Goal: Information Seeking & Learning: Learn about a topic

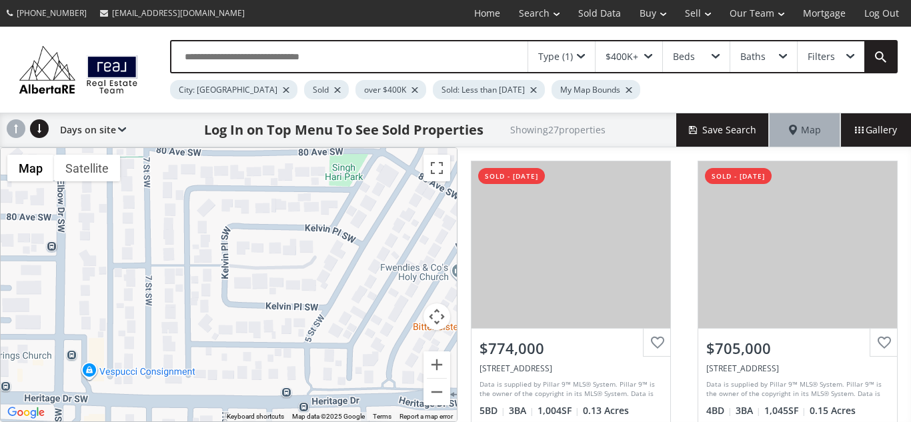
scroll to position [1386, 0]
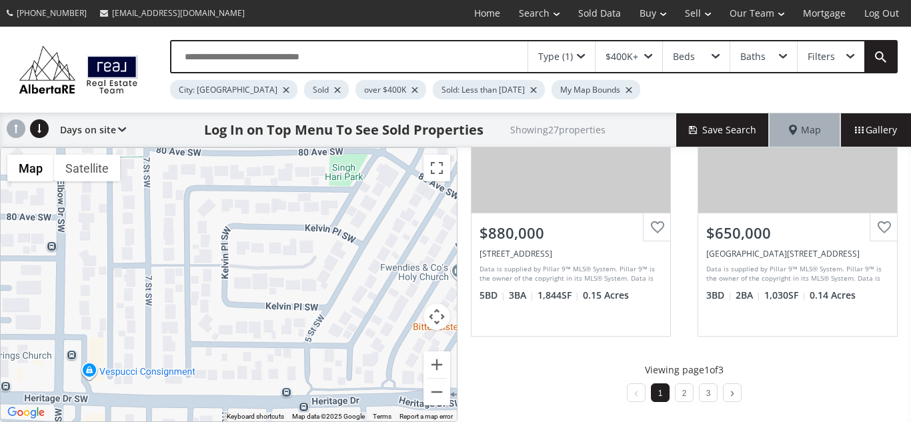
click at [392, 61] on input "text" at bounding box center [349, 56] width 356 height 31
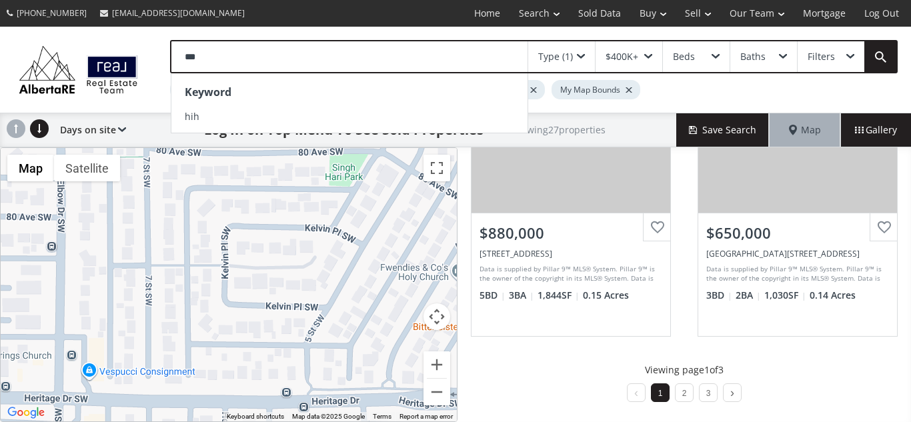
scroll to position [0, 0]
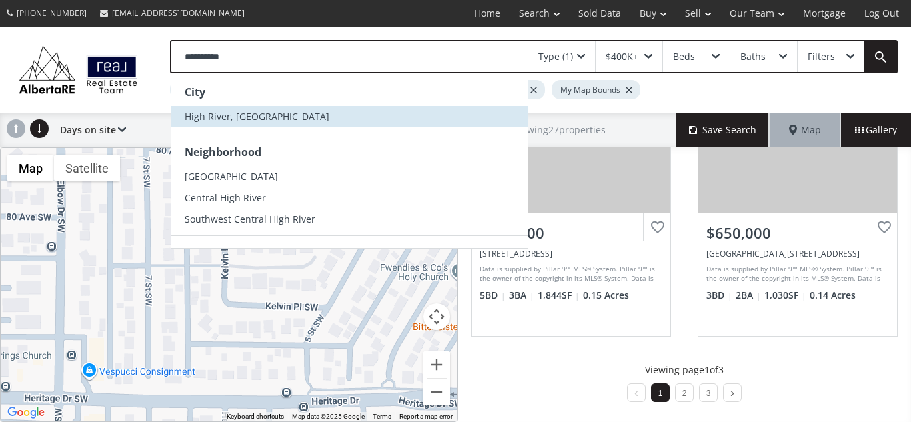
type input "**********"
click at [312, 115] on li "High River, [GEOGRAPHIC_DATA]" at bounding box center [349, 116] width 356 height 21
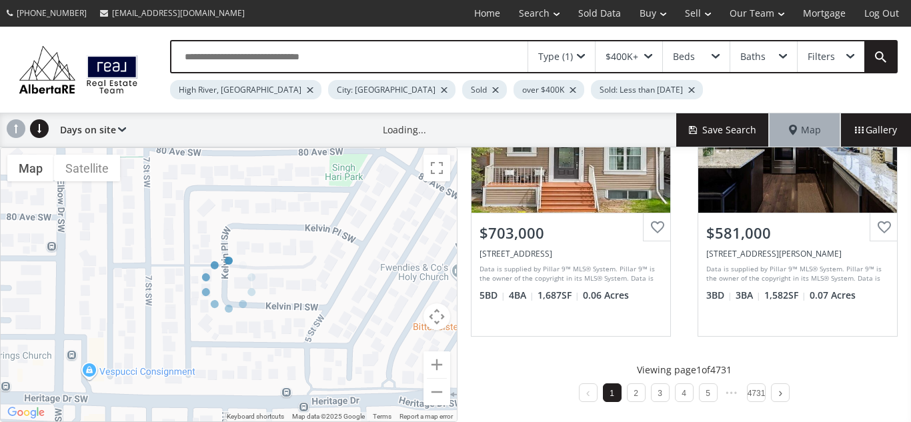
click at [441, 90] on div at bounding box center [444, 89] width 7 height 5
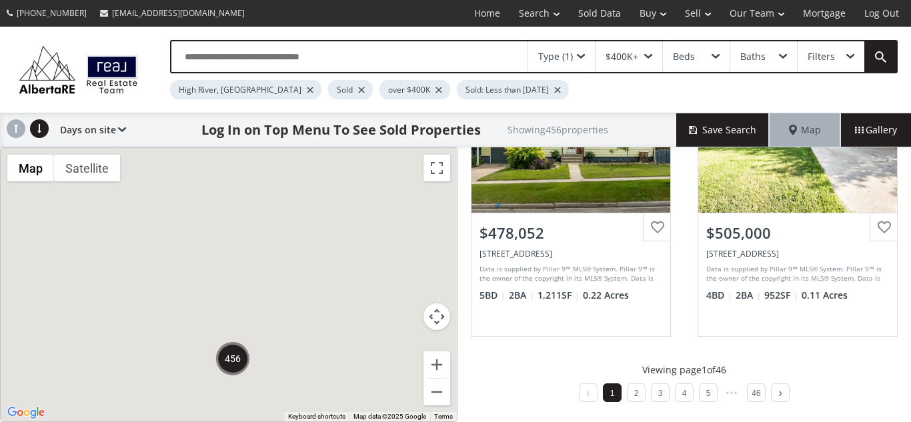
click at [436, 91] on div at bounding box center [439, 89] width 7 height 5
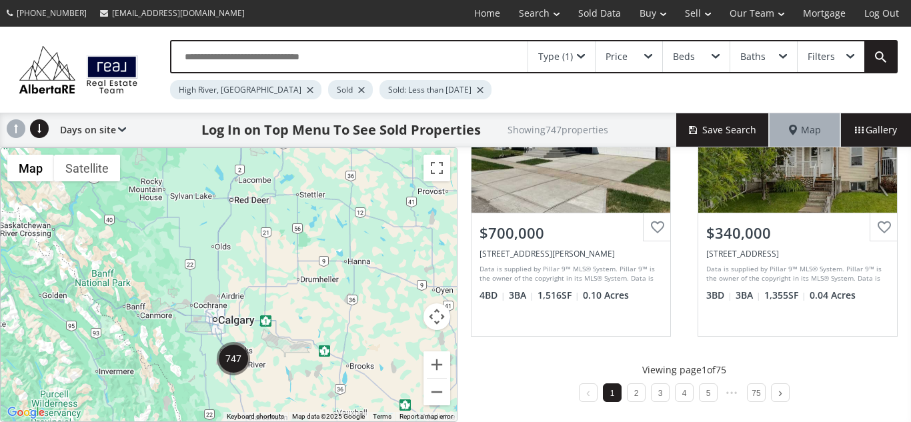
click at [477, 91] on div at bounding box center [480, 89] width 7 height 5
click at [865, 131] on span "Gallery" at bounding box center [876, 129] width 42 height 13
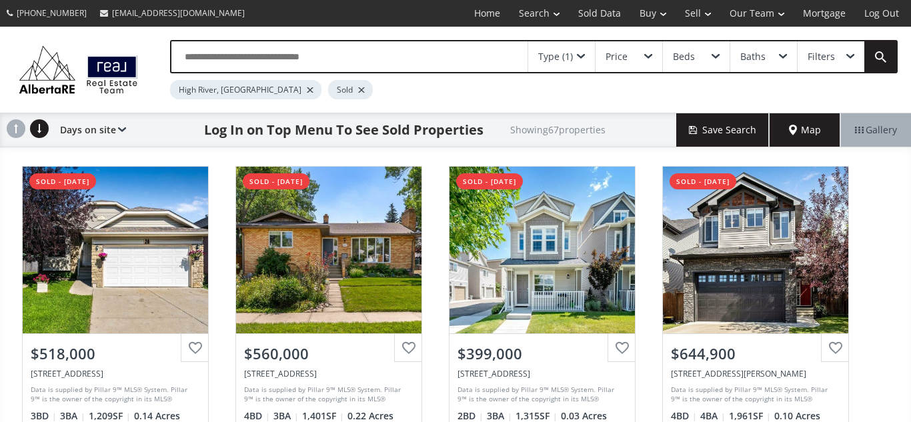
click at [358, 90] on div at bounding box center [361, 89] width 7 height 5
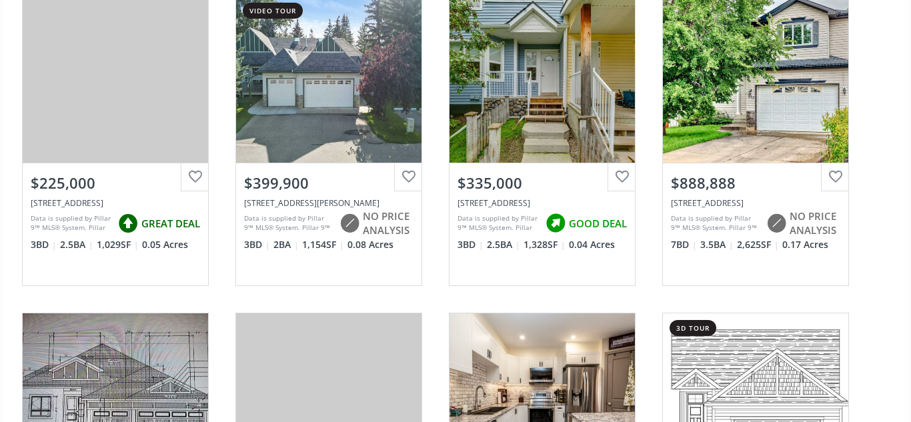
scroll to position [808, 0]
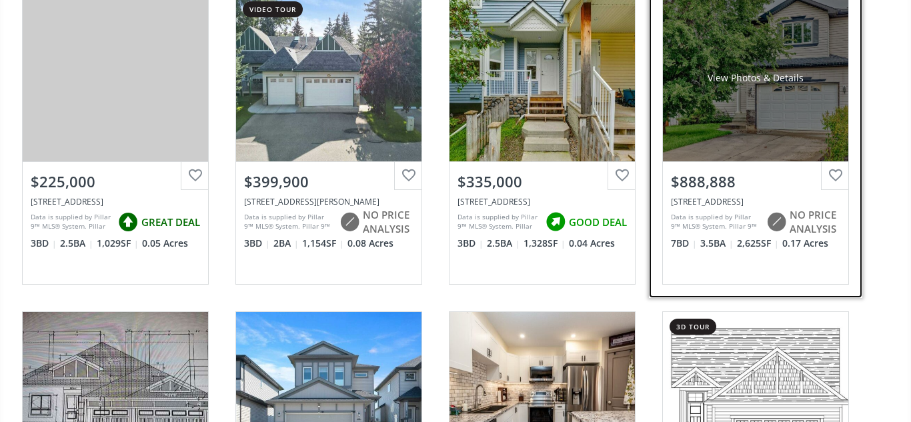
click at [752, 54] on div "View Photos & Details" at bounding box center [755, 78] width 185 height 167
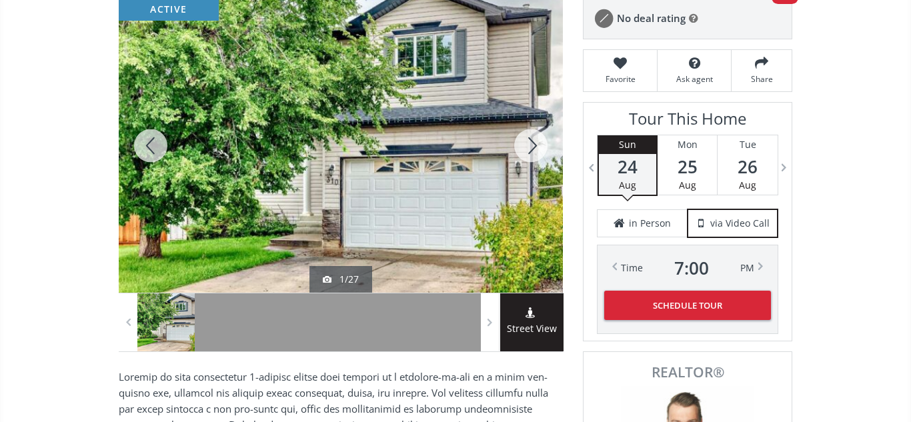
scroll to position [191, 0]
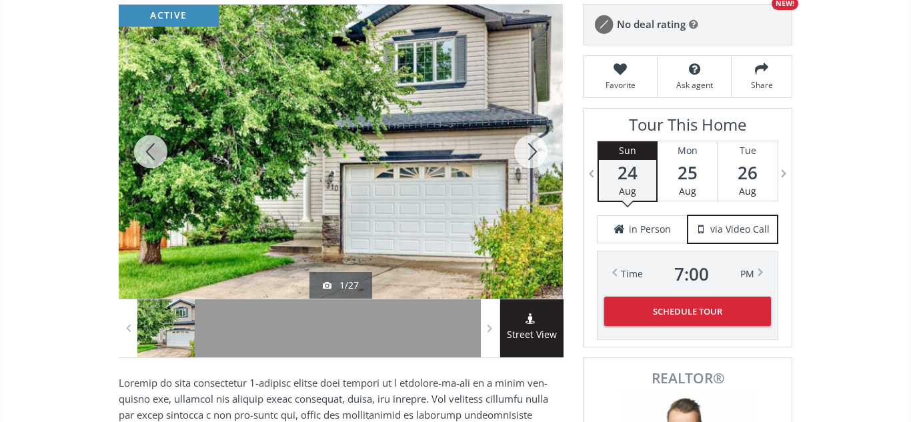
click at [533, 160] on div at bounding box center [531, 152] width 64 height 294
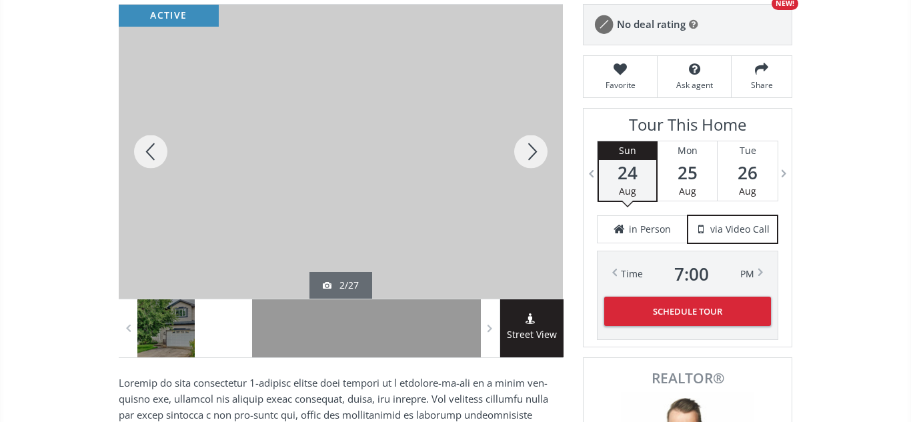
click at [533, 160] on div at bounding box center [531, 152] width 64 height 294
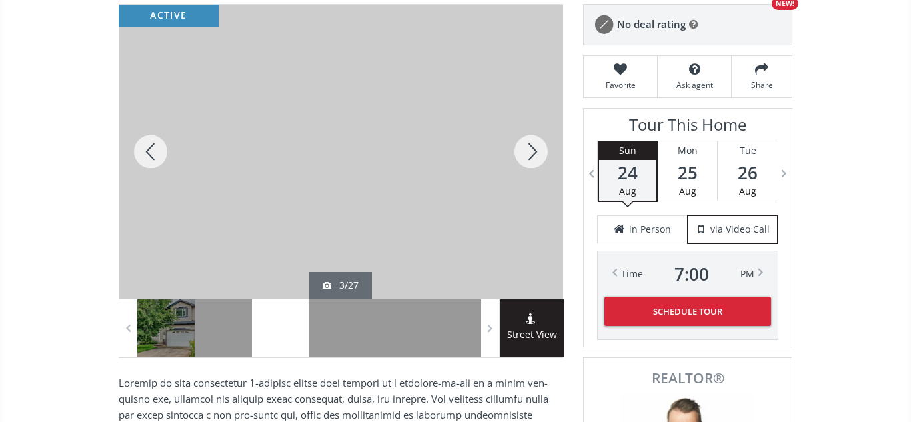
click at [533, 160] on div at bounding box center [531, 152] width 64 height 294
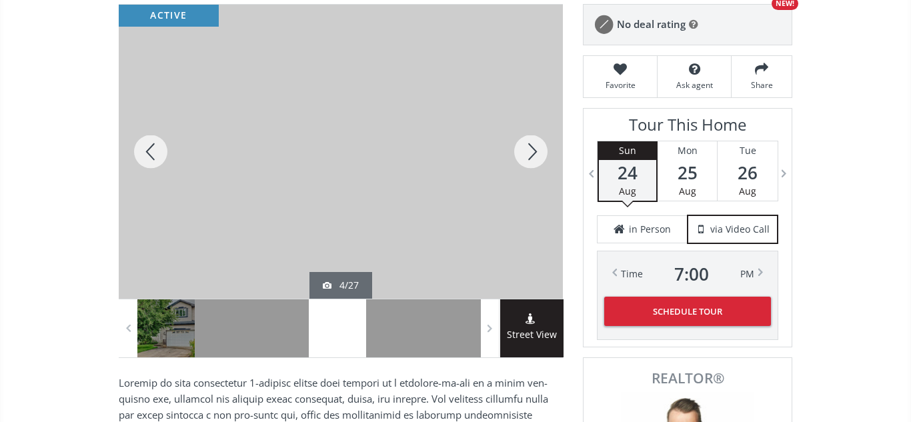
click at [533, 160] on div at bounding box center [531, 152] width 64 height 294
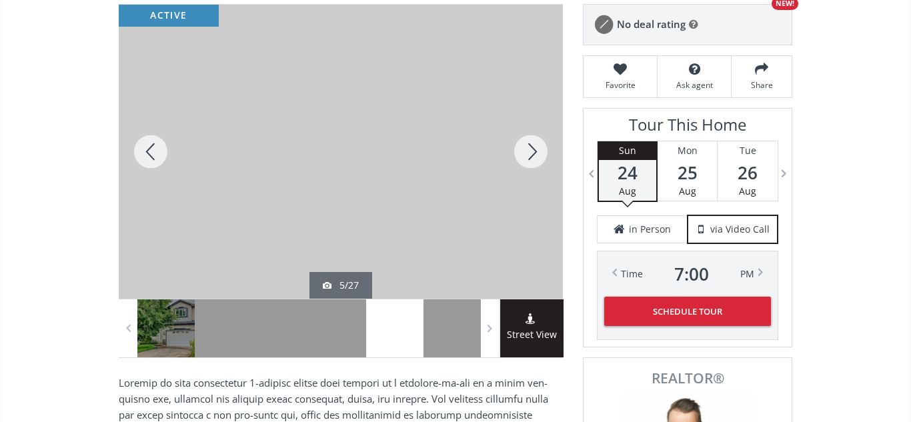
click at [533, 160] on div at bounding box center [531, 152] width 64 height 294
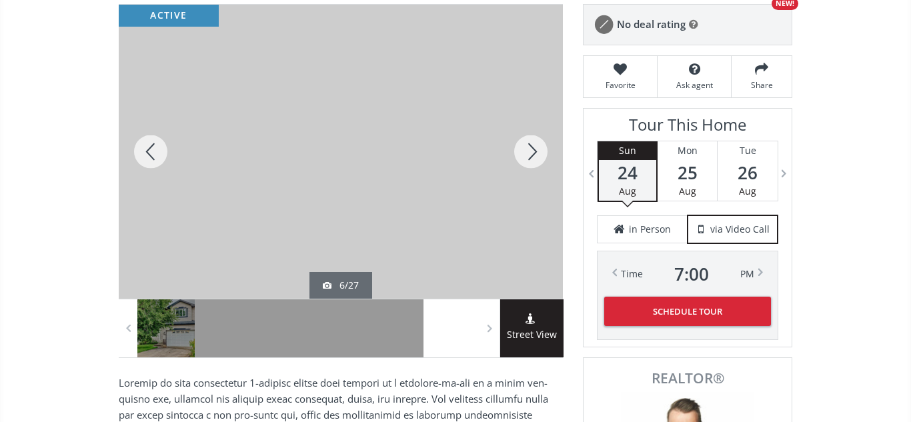
click at [533, 160] on div at bounding box center [531, 152] width 64 height 294
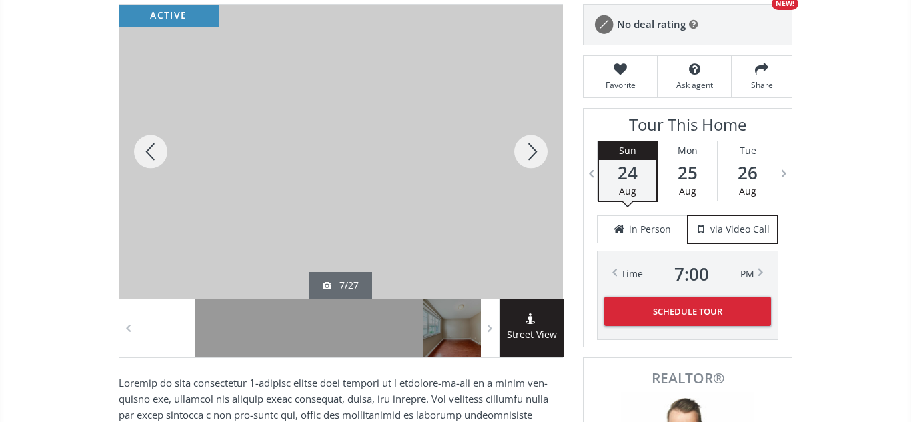
click at [533, 160] on div at bounding box center [531, 152] width 64 height 294
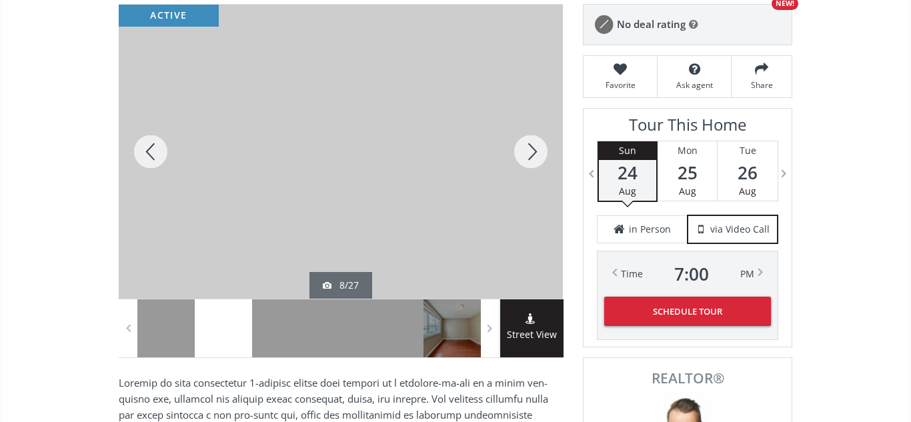
click at [533, 160] on div at bounding box center [531, 152] width 64 height 294
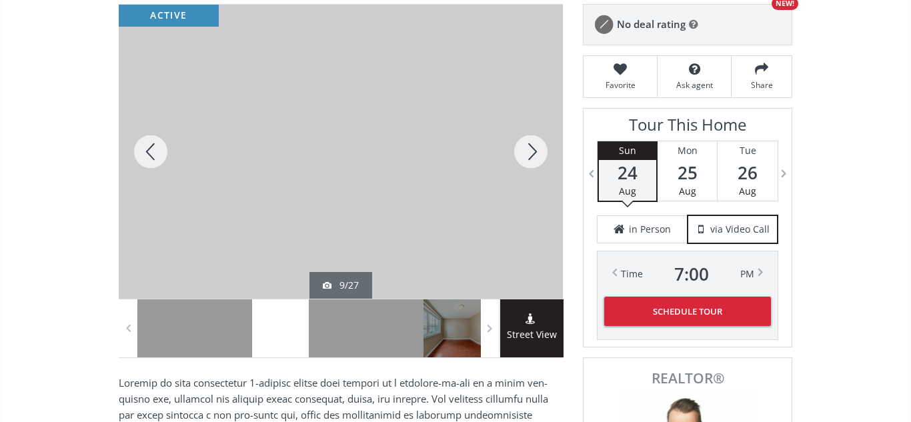
click at [533, 160] on div at bounding box center [531, 152] width 64 height 294
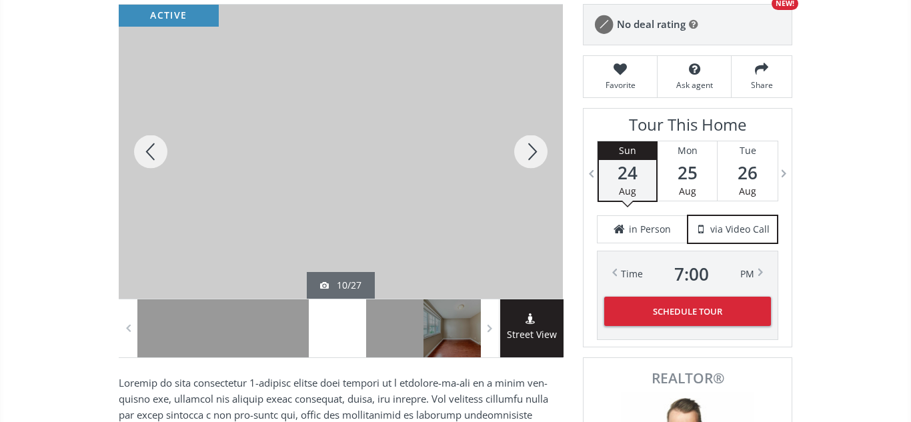
click at [533, 160] on div at bounding box center [531, 152] width 64 height 294
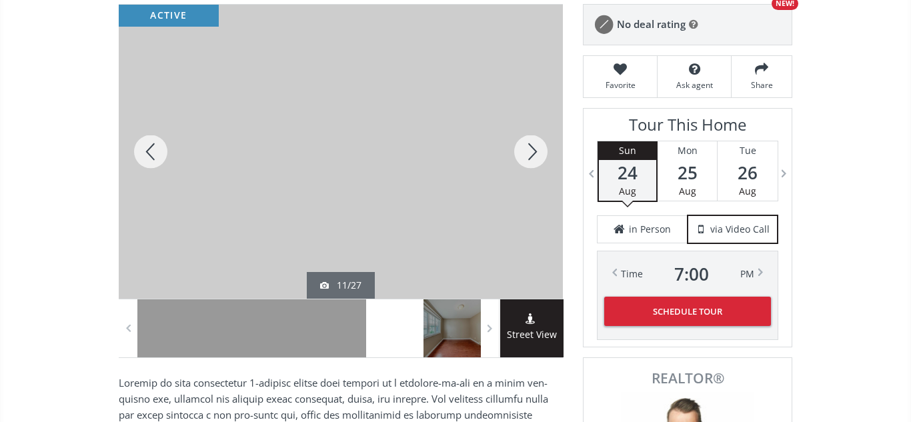
click at [533, 160] on div at bounding box center [531, 152] width 64 height 294
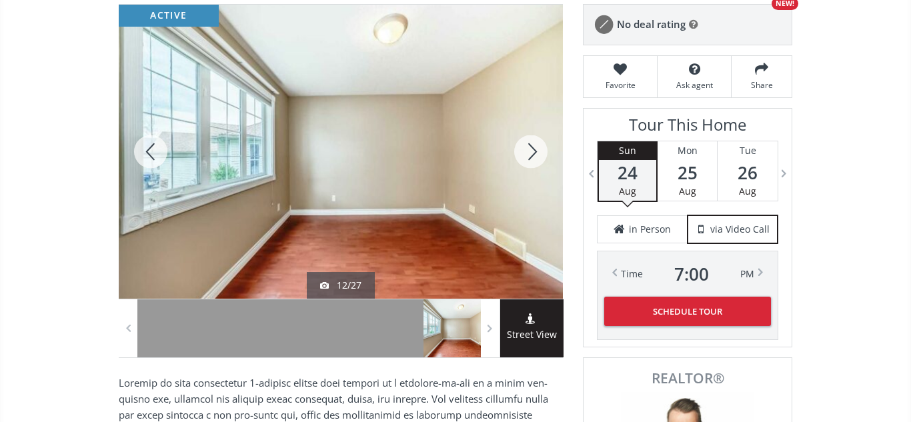
click at [157, 156] on div at bounding box center [151, 152] width 64 height 294
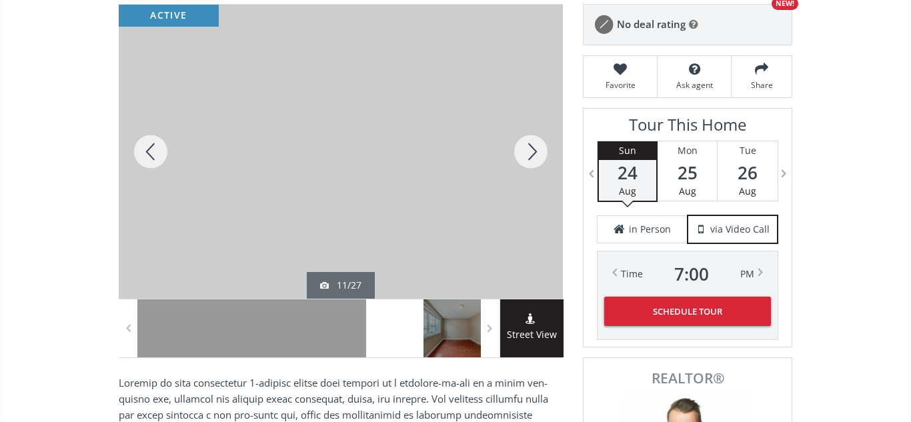
click at [519, 157] on div at bounding box center [531, 152] width 64 height 294
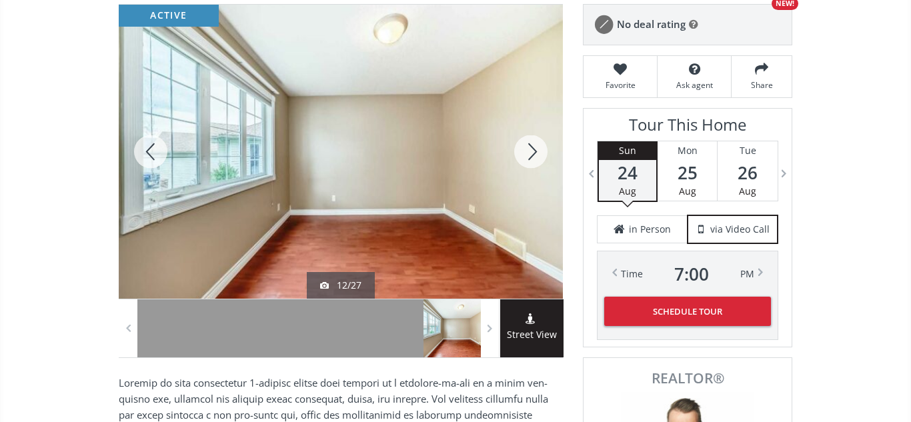
click at [530, 155] on div at bounding box center [531, 152] width 64 height 294
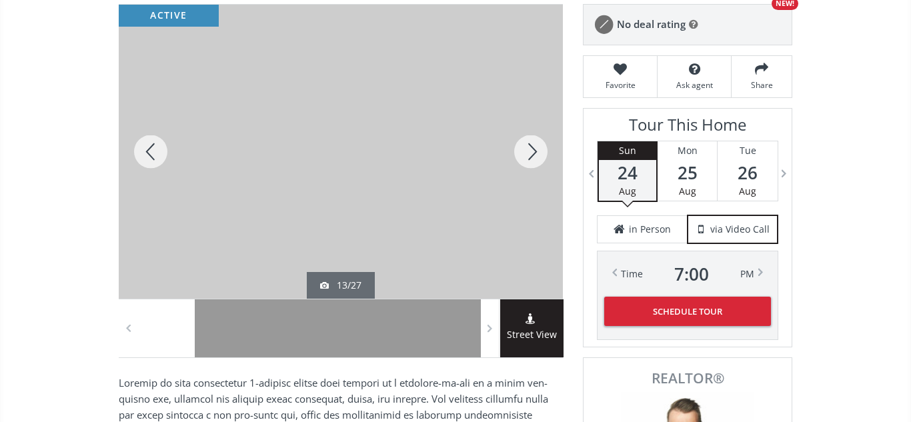
click at [530, 155] on div at bounding box center [531, 152] width 64 height 294
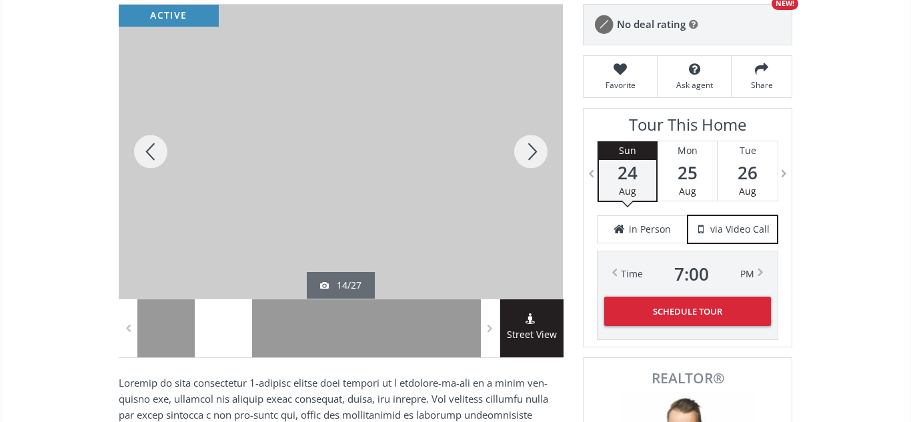
click at [530, 155] on div at bounding box center [531, 152] width 64 height 294
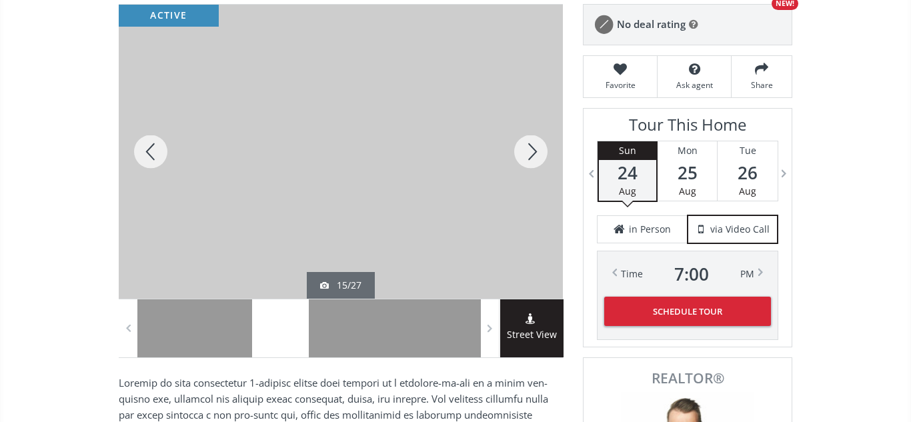
click at [530, 155] on div at bounding box center [531, 152] width 64 height 294
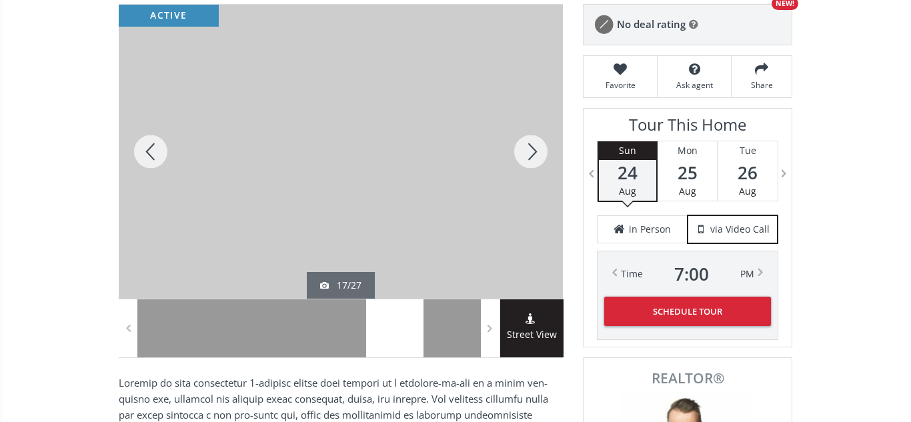
click at [530, 155] on div at bounding box center [531, 152] width 64 height 294
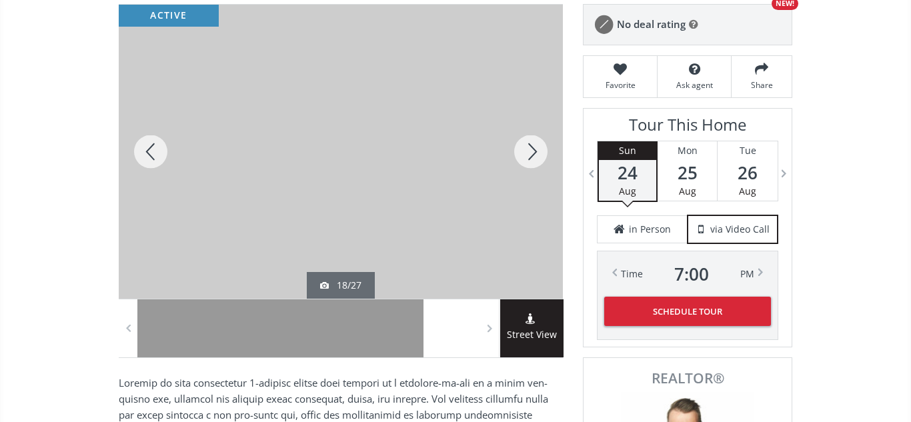
click at [530, 155] on div at bounding box center [531, 152] width 64 height 294
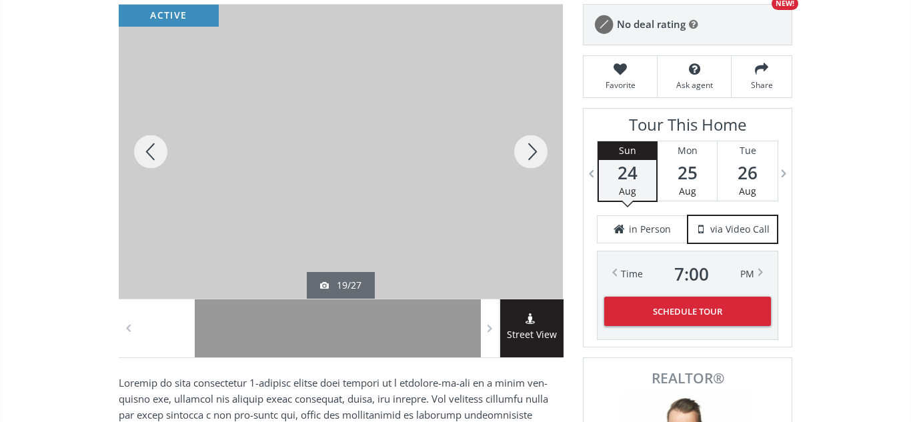
click at [530, 155] on div at bounding box center [531, 152] width 64 height 294
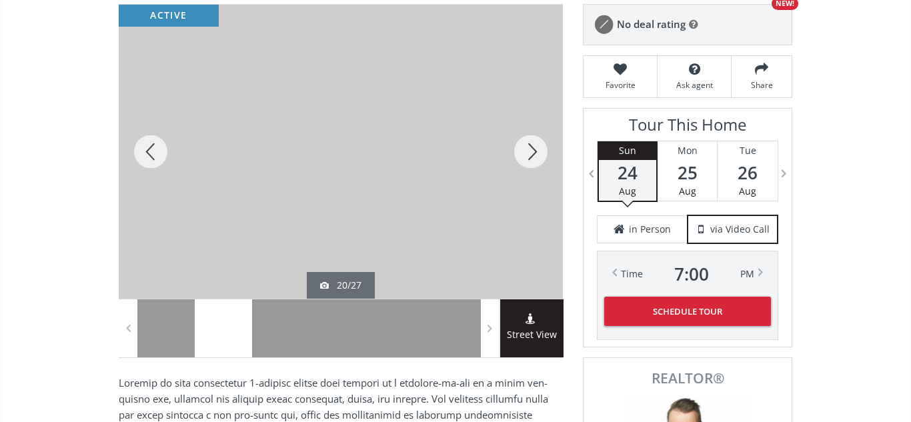
click at [530, 155] on div at bounding box center [531, 152] width 64 height 294
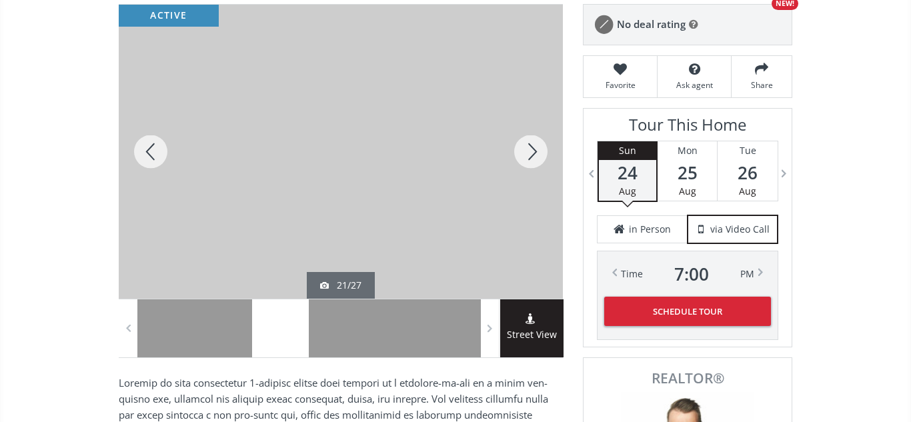
click at [530, 155] on div at bounding box center [531, 152] width 64 height 294
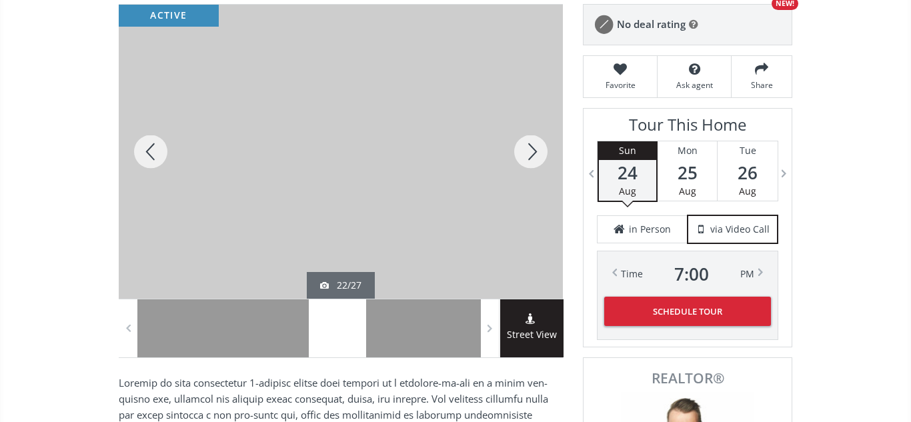
click at [530, 155] on div at bounding box center [531, 152] width 64 height 294
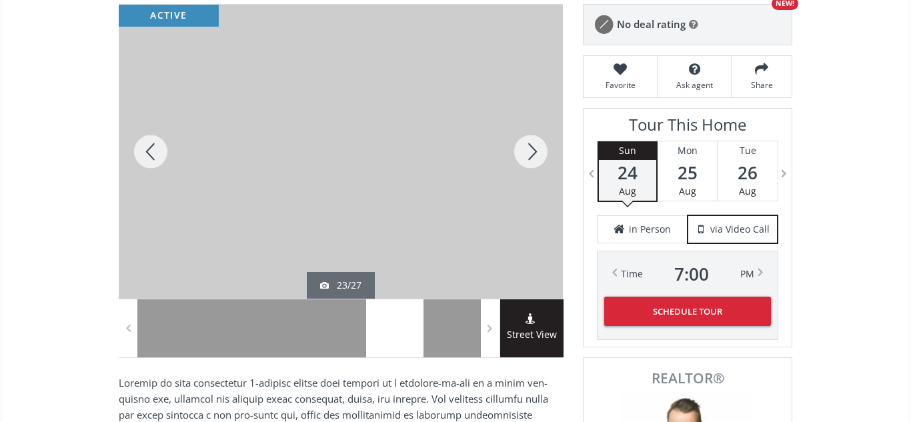
click at [530, 155] on div at bounding box center [531, 152] width 64 height 294
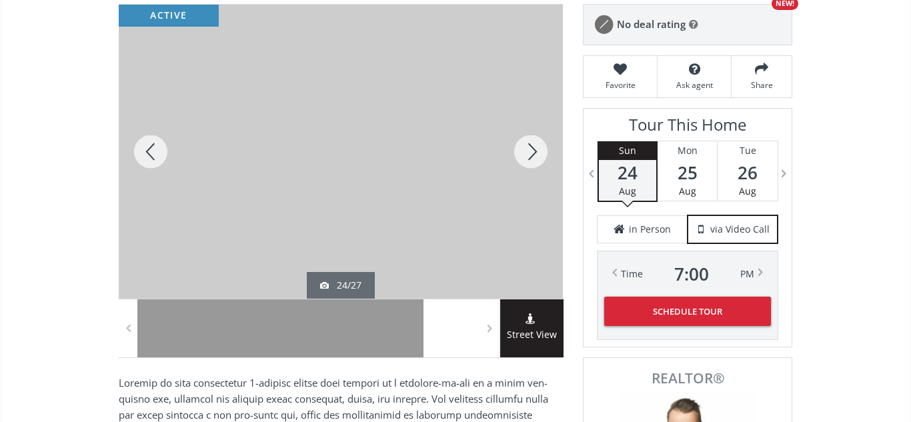
click at [530, 155] on div at bounding box center [531, 152] width 64 height 294
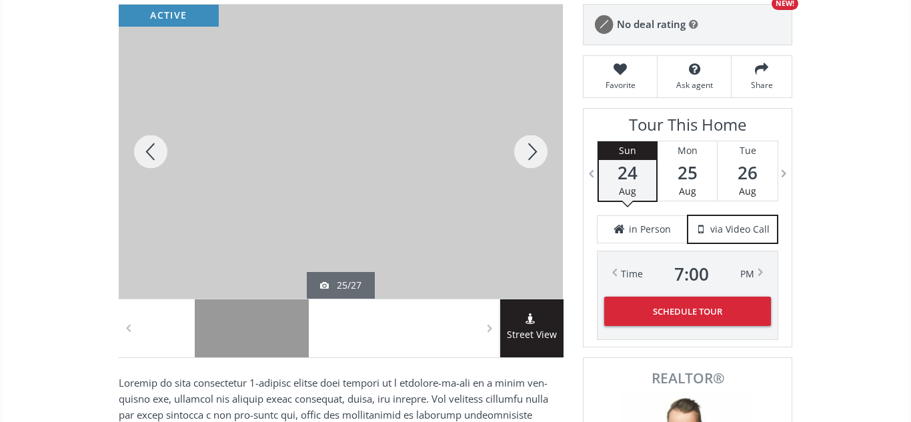
click at [530, 155] on div at bounding box center [531, 152] width 64 height 294
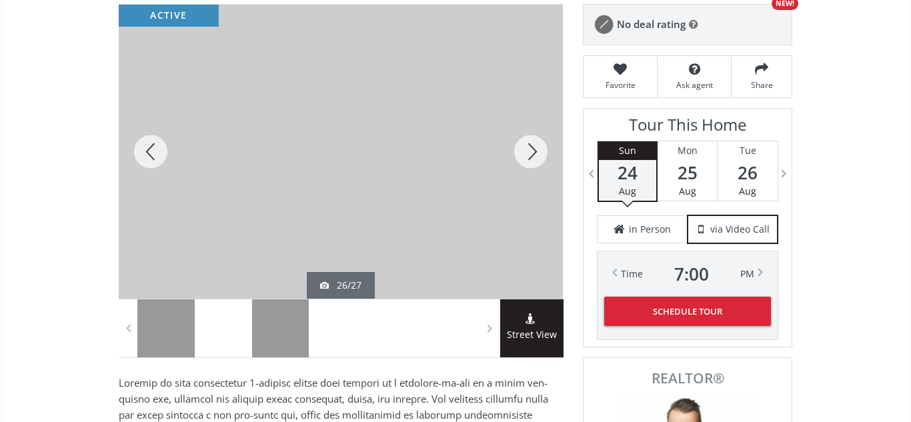
click at [530, 155] on div at bounding box center [531, 152] width 64 height 294
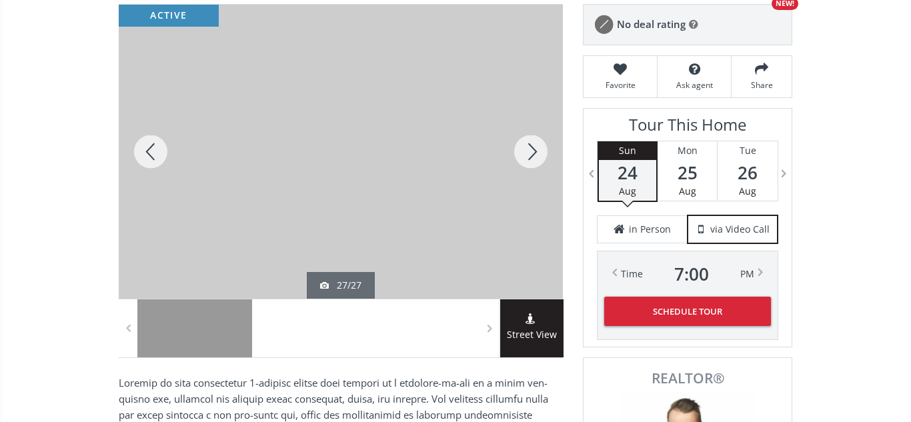
click at [530, 155] on div at bounding box center [531, 152] width 64 height 294
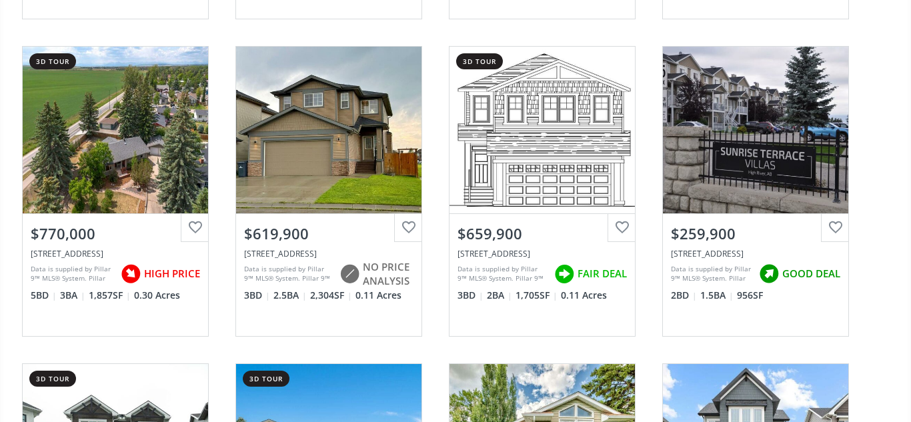
scroll to position [2354, 0]
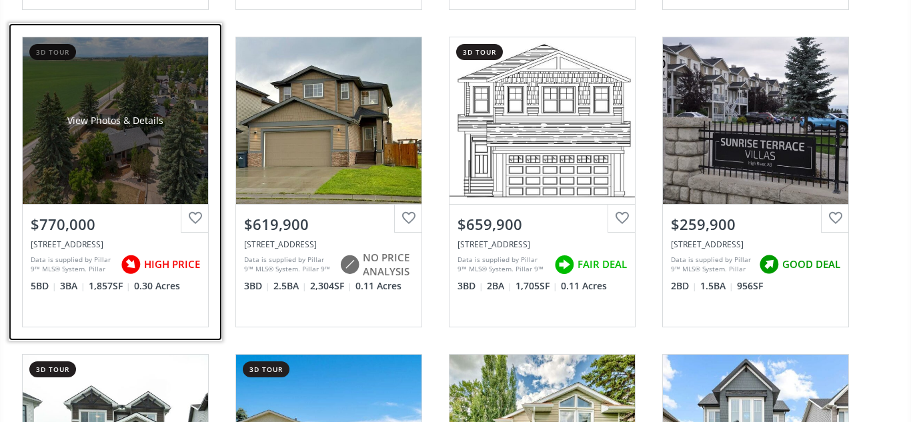
click at [102, 237] on div "$770,000" at bounding box center [115, 222] width 185 height 34
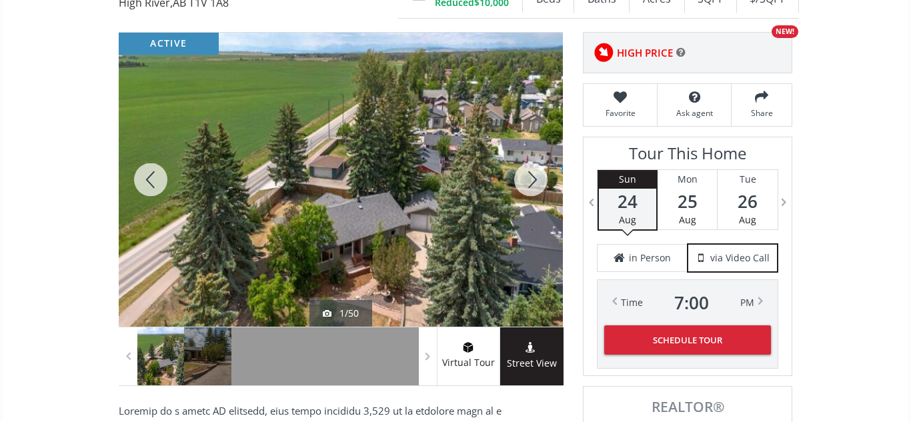
scroll to position [169, 0]
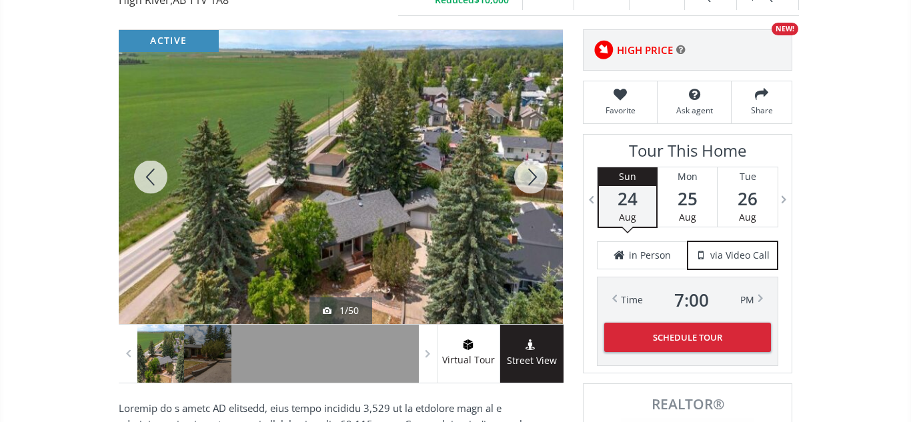
click at [531, 177] on div at bounding box center [531, 177] width 64 height 294
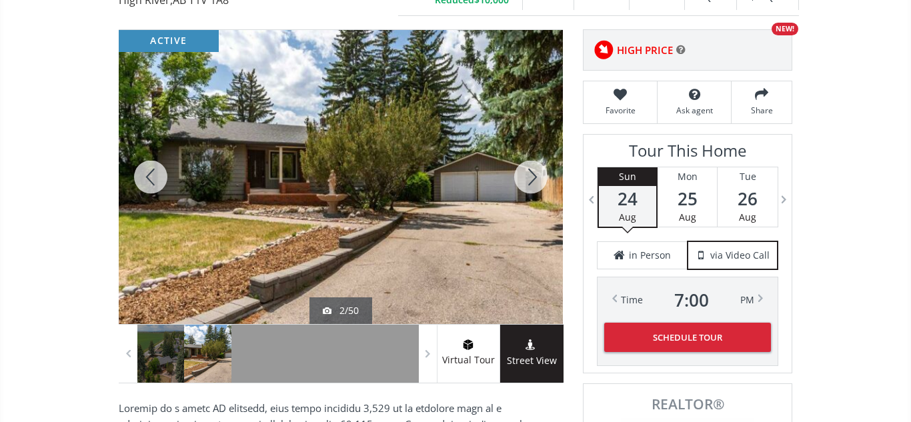
click at [531, 177] on div at bounding box center [531, 177] width 64 height 294
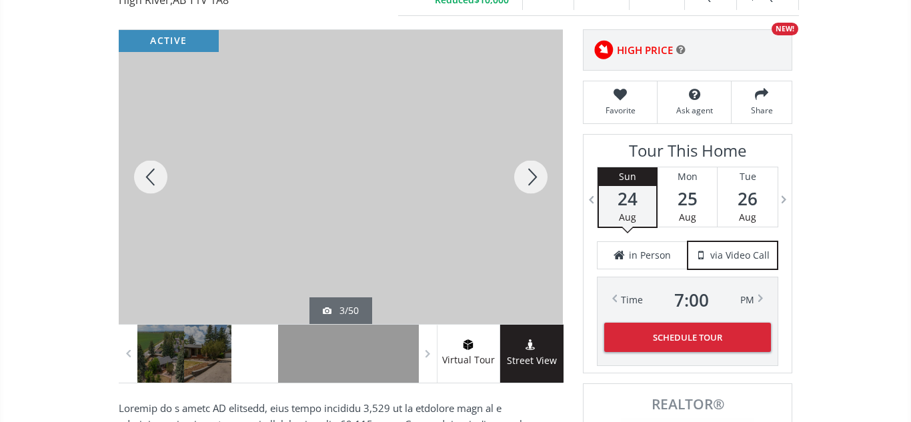
click at [531, 177] on div at bounding box center [531, 177] width 64 height 294
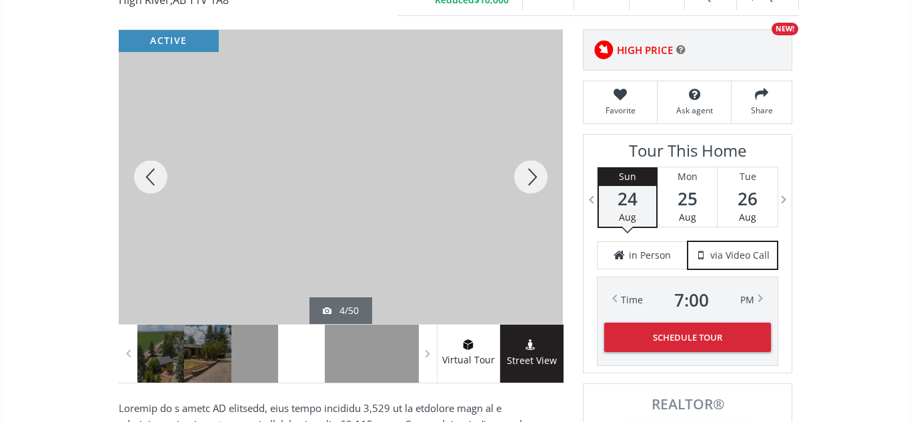
click at [153, 179] on div at bounding box center [151, 177] width 64 height 294
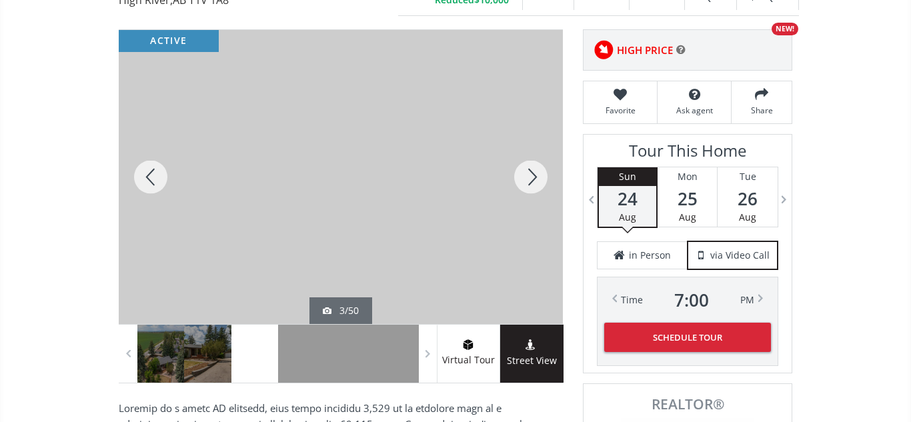
click at [523, 182] on div at bounding box center [531, 177] width 64 height 294
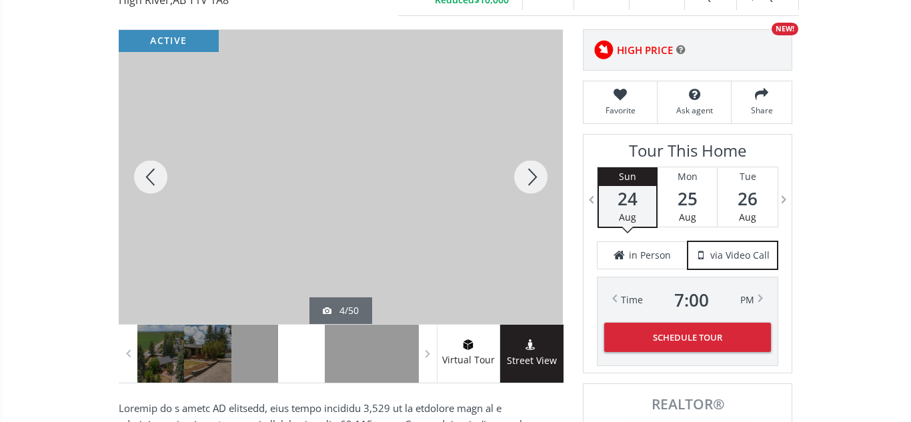
click at [523, 182] on div at bounding box center [531, 177] width 64 height 294
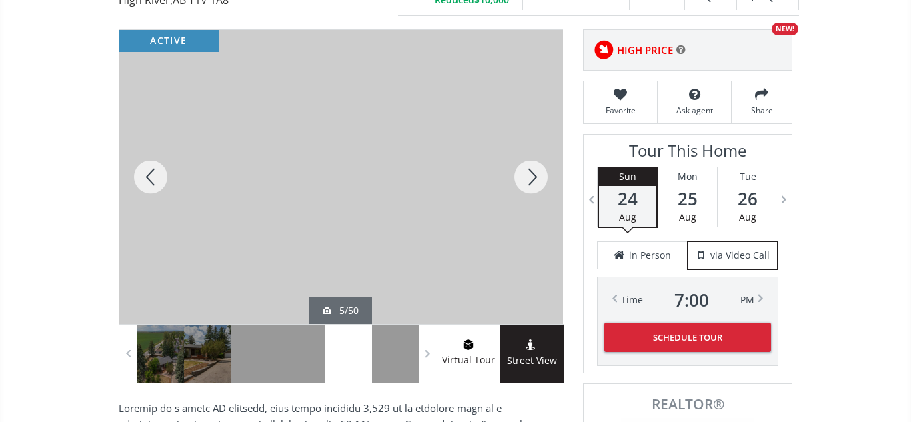
click at [523, 182] on div at bounding box center [531, 177] width 64 height 294
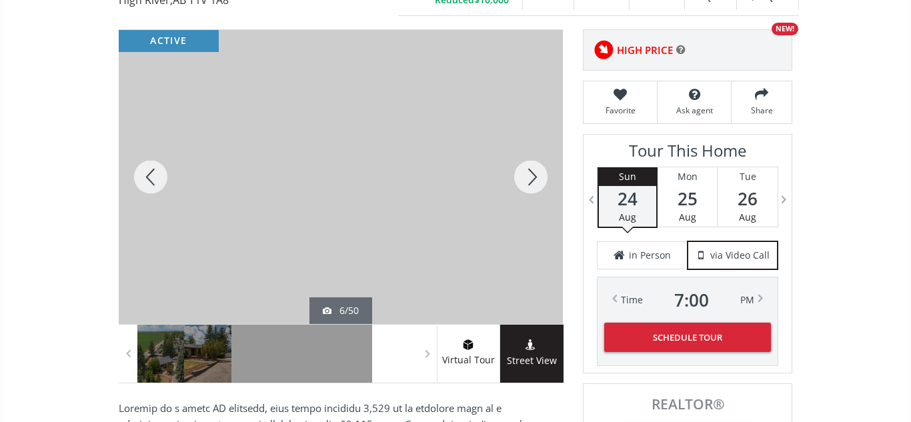
click at [523, 182] on div at bounding box center [531, 177] width 64 height 294
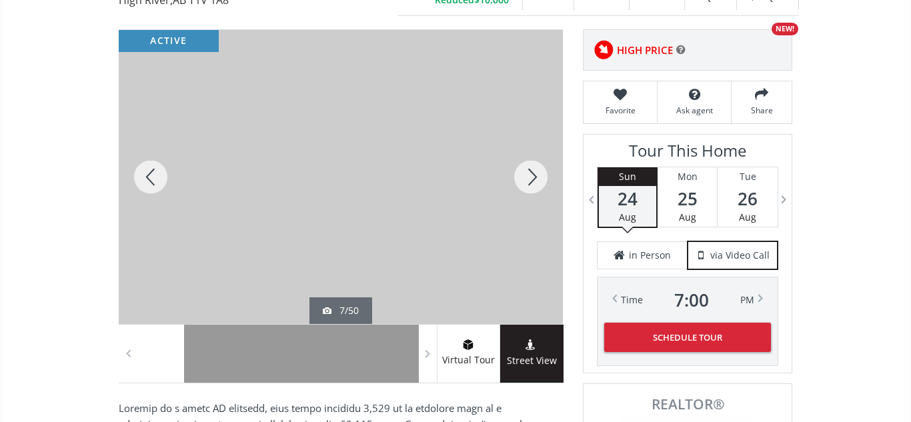
click at [523, 182] on div at bounding box center [531, 177] width 64 height 294
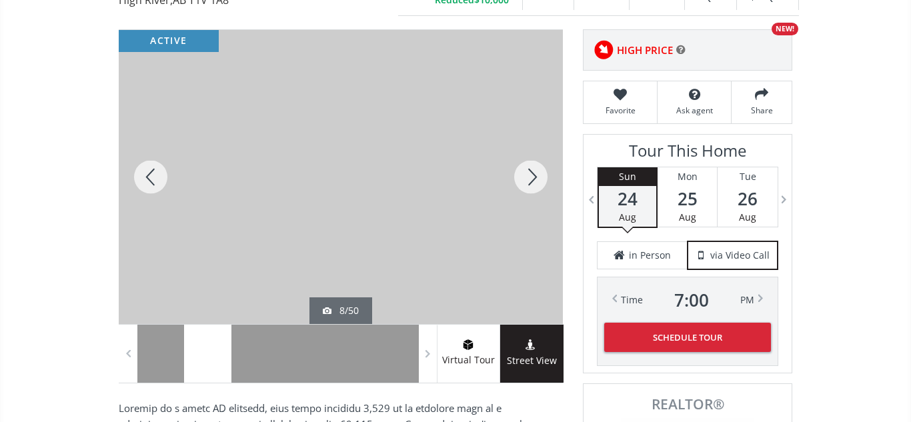
click at [523, 182] on div at bounding box center [531, 177] width 64 height 294
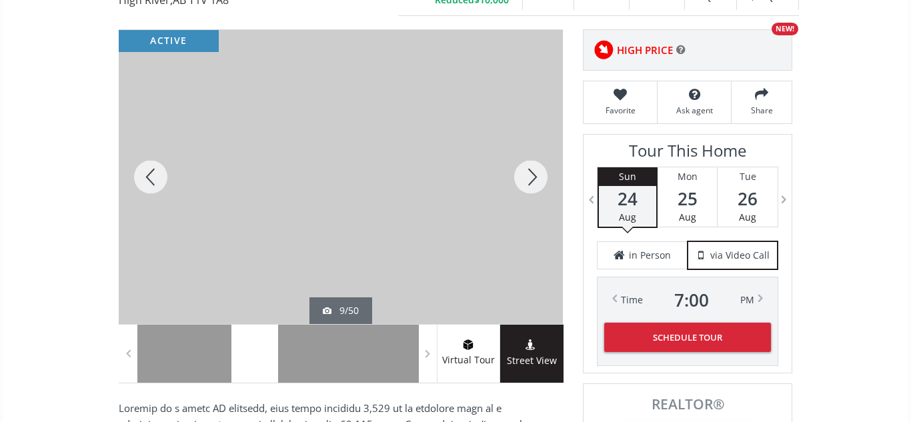
click at [523, 182] on div at bounding box center [531, 177] width 64 height 294
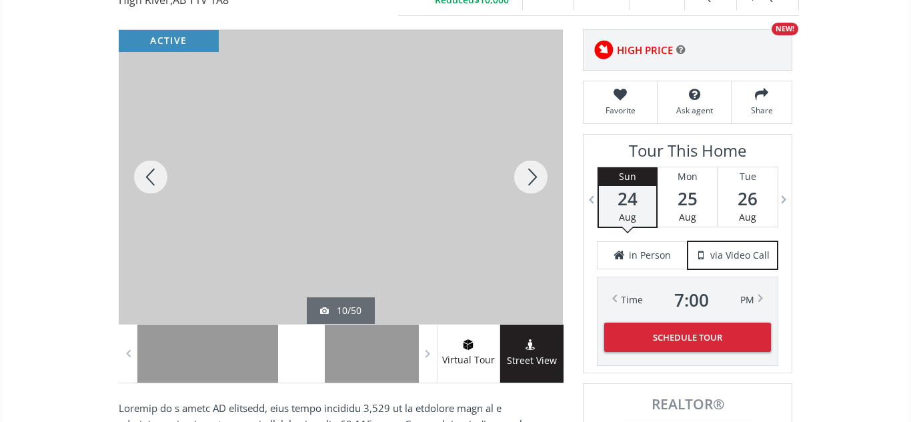
click at [523, 182] on div at bounding box center [531, 177] width 64 height 294
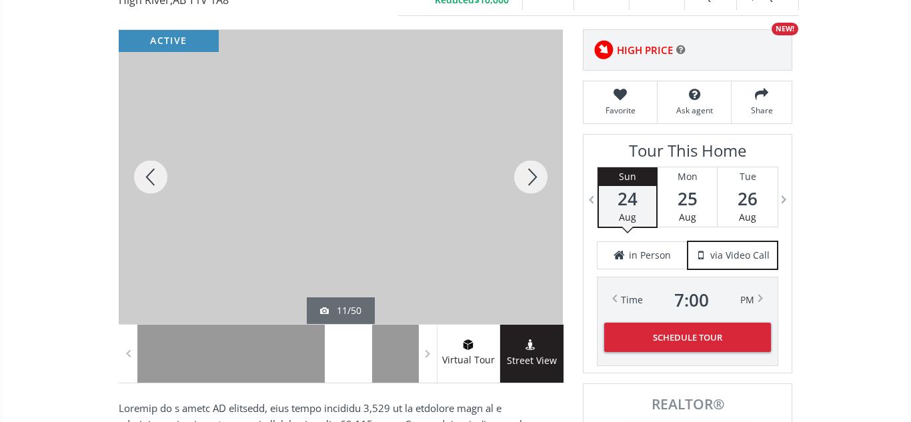
click at [523, 182] on div at bounding box center [531, 177] width 64 height 294
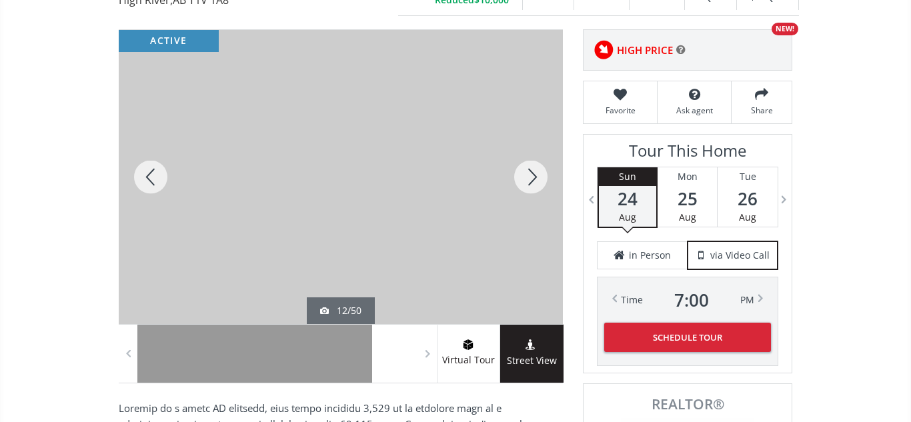
click at [523, 182] on div at bounding box center [531, 177] width 64 height 294
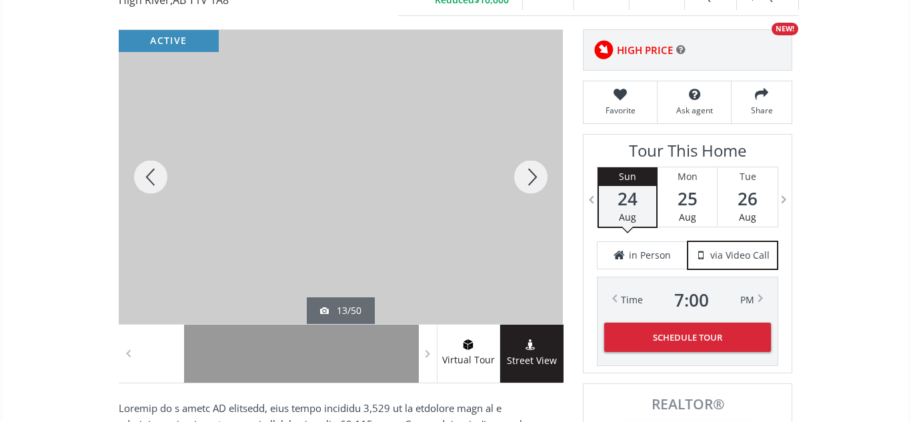
click at [523, 182] on div at bounding box center [531, 177] width 64 height 294
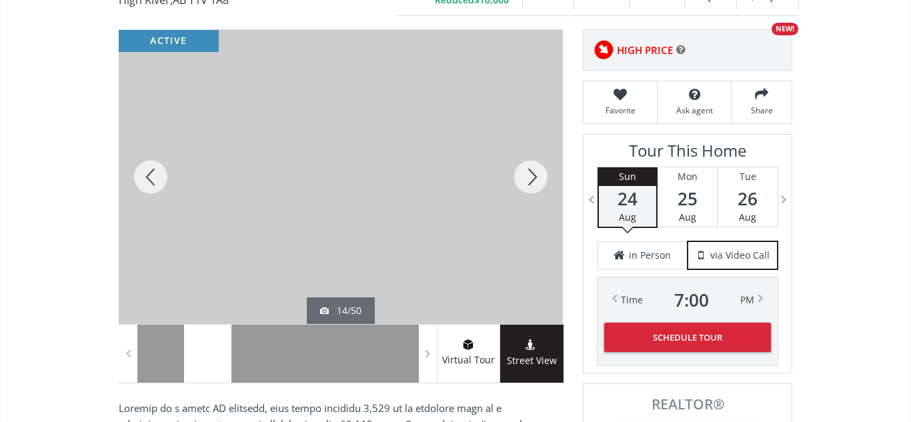
click at [523, 182] on div at bounding box center [531, 177] width 64 height 294
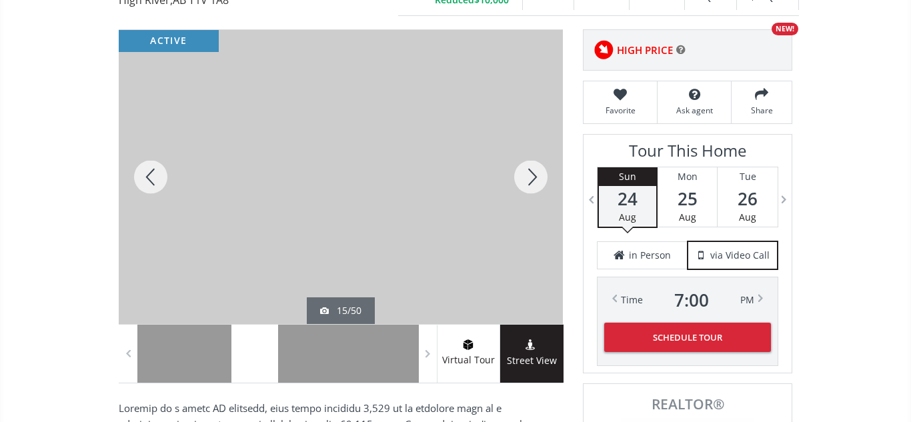
click at [523, 182] on div at bounding box center [531, 177] width 64 height 294
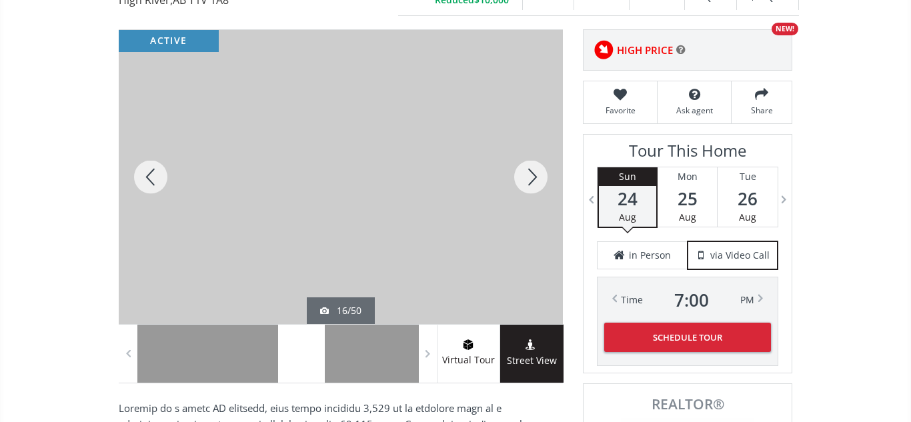
click at [523, 182] on div at bounding box center [531, 177] width 64 height 294
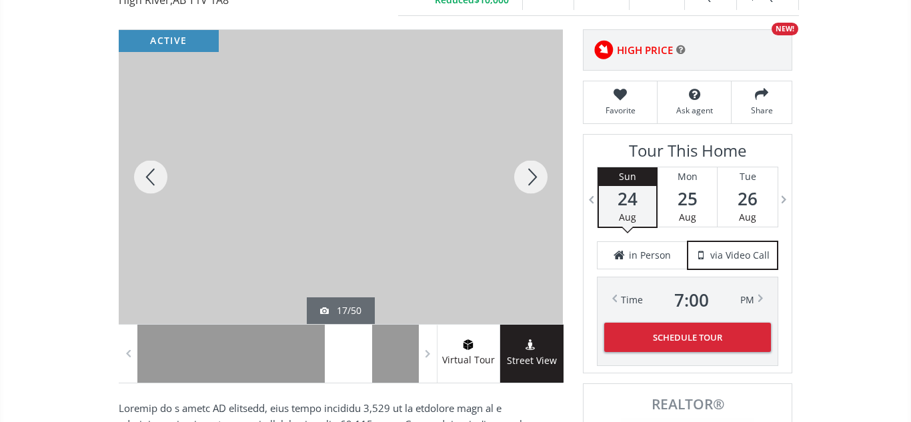
click at [523, 182] on div at bounding box center [531, 177] width 64 height 294
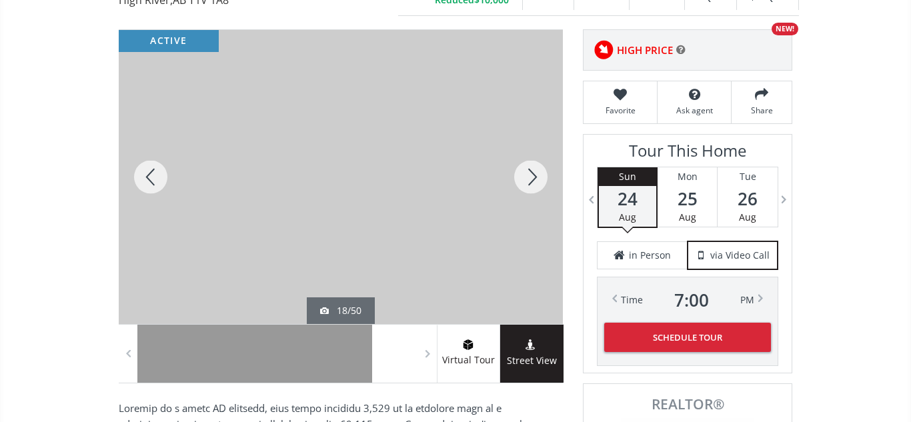
click at [523, 182] on div at bounding box center [531, 177] width 64 height 294
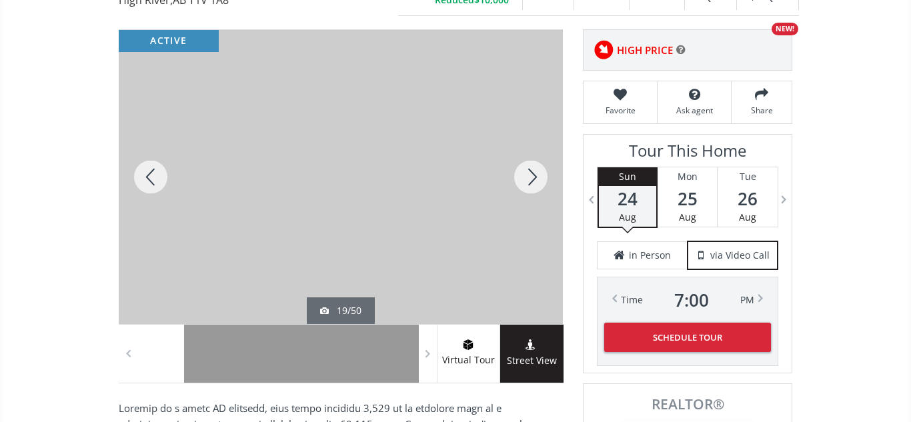
click at [523, 182] on div at bounding box center [531, 177] width 64 height 294
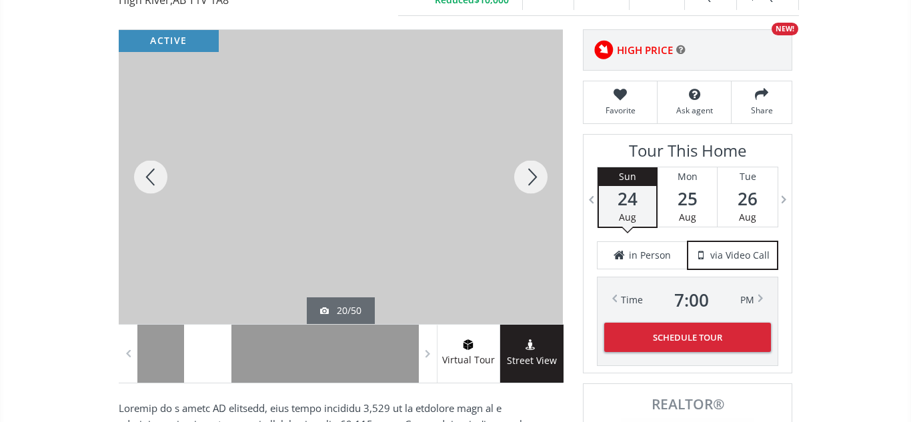
click at [523, 182] on div at bounding box center [531, 177] width 64 height 294
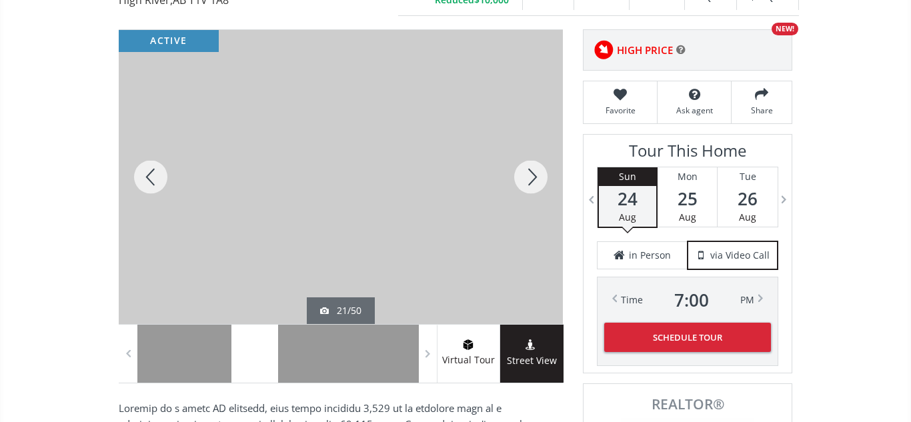
click at [523, 182] on div at bounding box center [531, 177] width 64 height 294
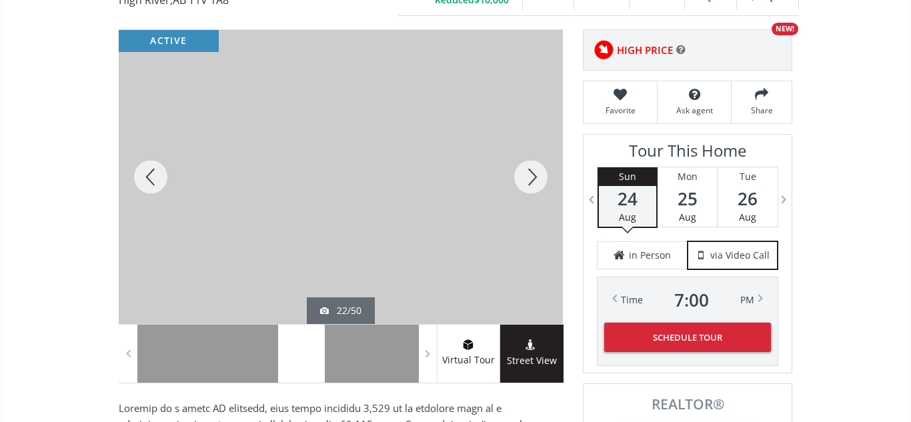
click at [523, 182] on div at bounding box center [531, 177] width 64 height 294
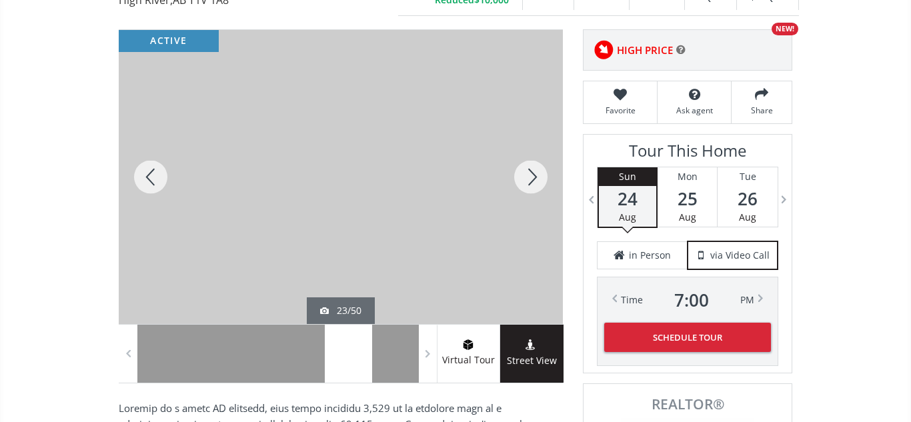
click at [523, 182] on div at bounding box center [531, 177] width 64 height 294
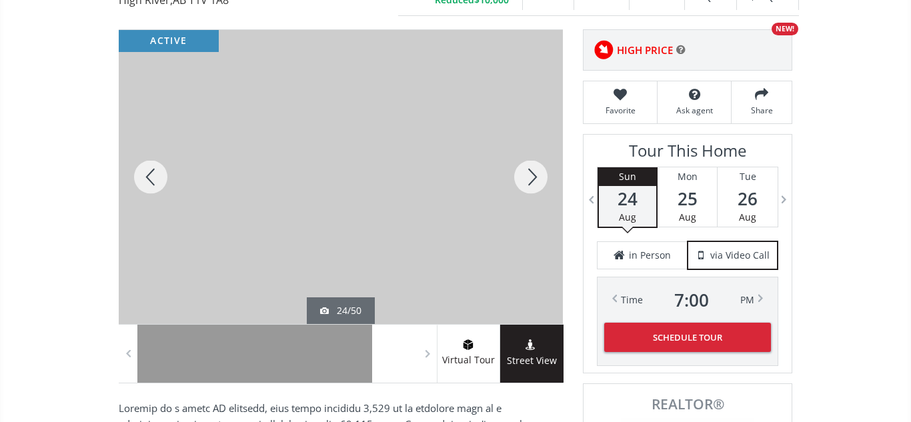
click at [523, 182] on div at bounding box center [531, 177] width 64 height 294
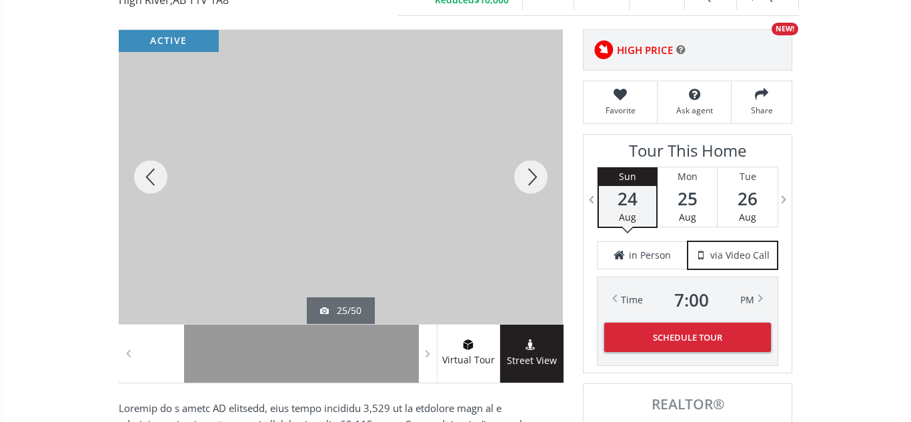
click at [523, 182] on div at bounding box center [531, 177] width 64 height 294
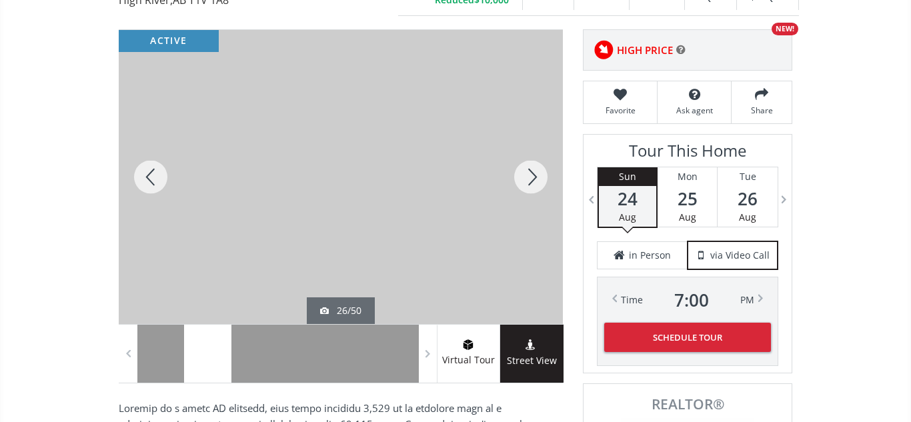
click at [523, 182] on div at bounding box center [531, 177] width 64 height 294
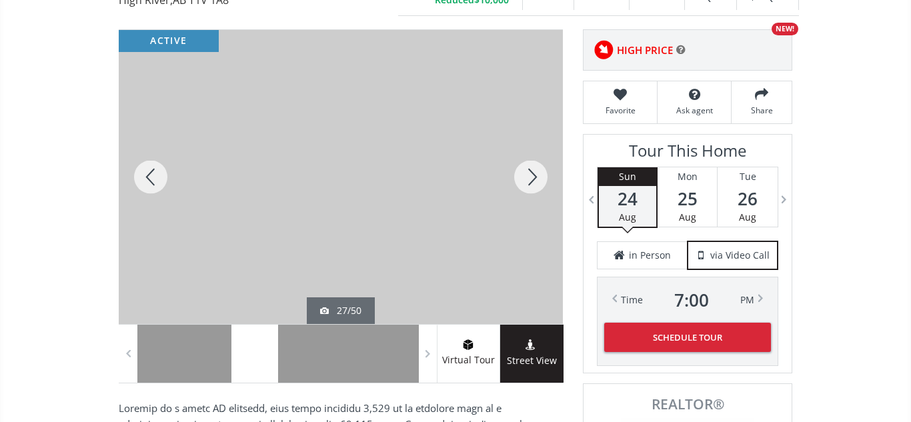
click at [523, 182] on div at bounding box center [531, 177] width 64 height 294
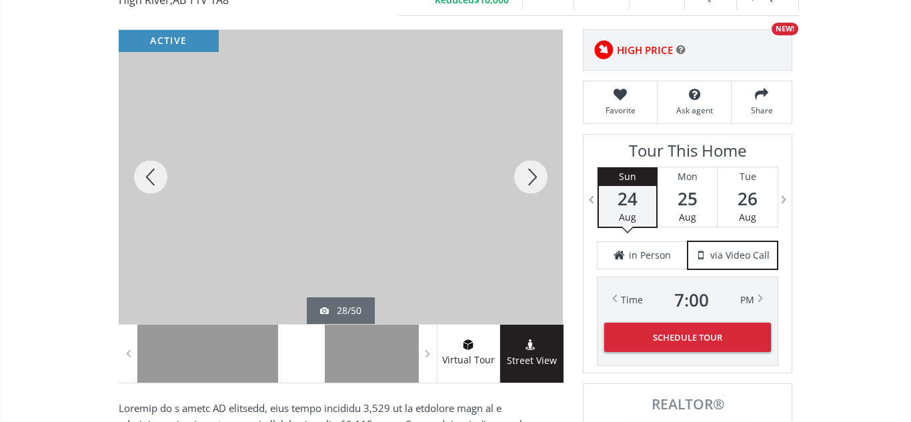
click at [523, 182] on div at bounding box center [531, 177] width 64 height 294
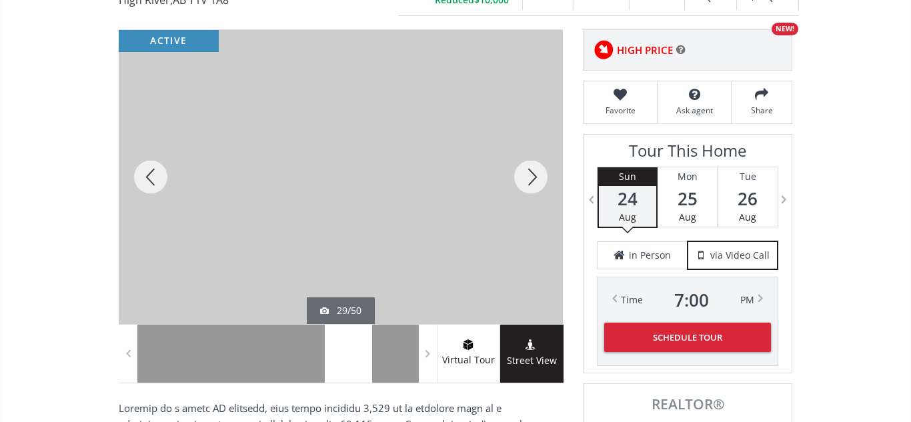
click at [523, 182] on div at bounding box center [531, 177] width 64 height 294
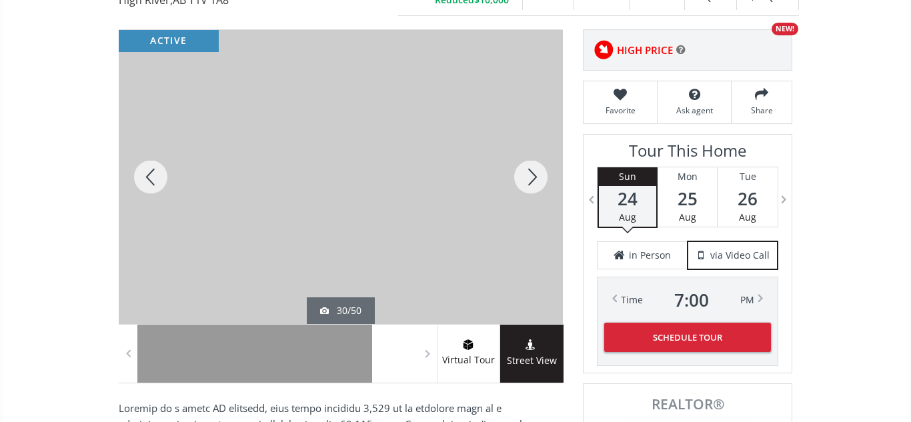
click at [523, 182] on div at bounding box center [531, 177] width 64 height 294
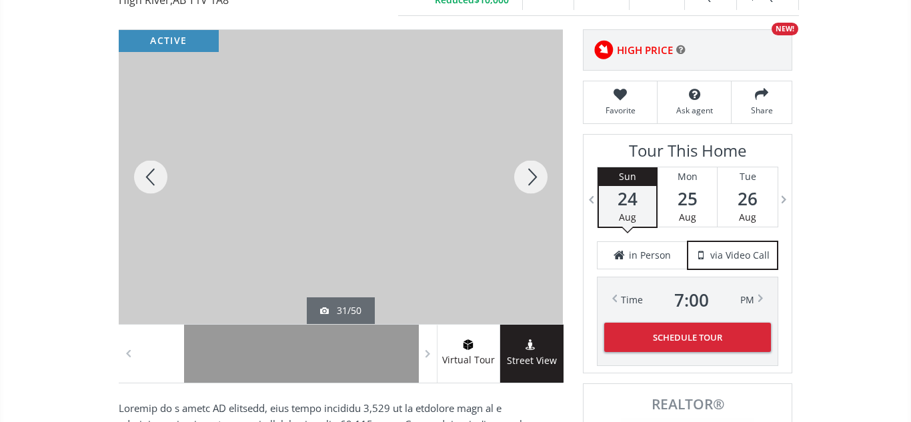
click at [523, 182] on div at bounding box center [531, 177] width 64 height 294
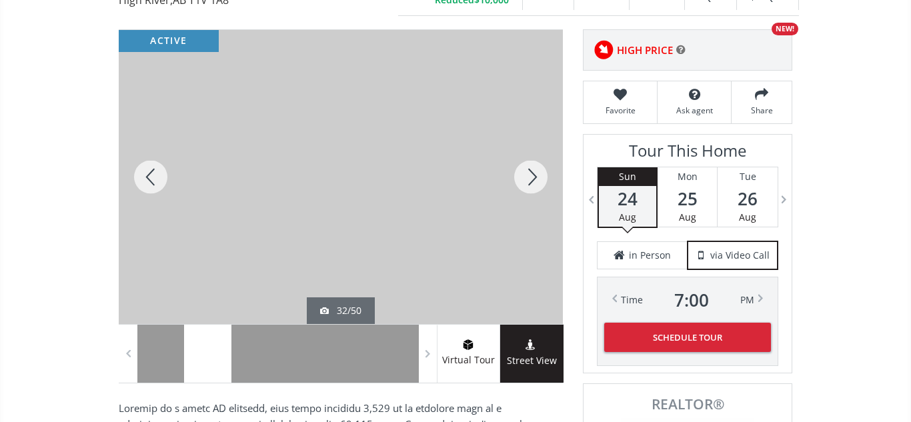
click at [523, 182] on div at bounding box center [531, 177] width 64 height 294
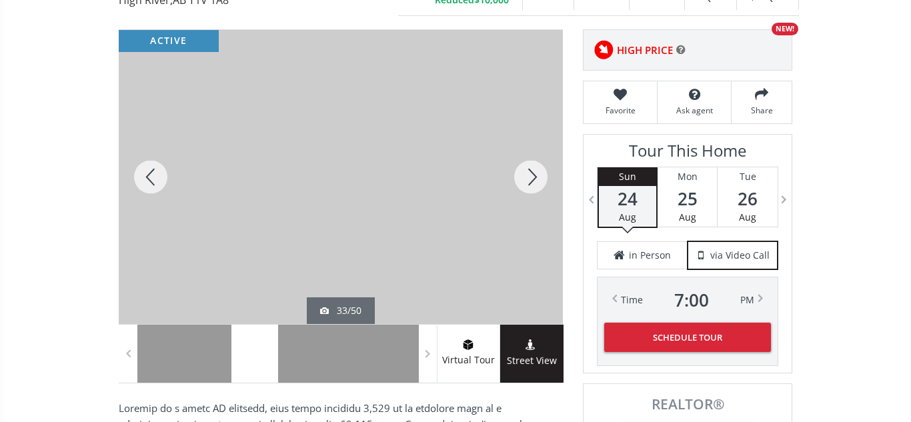
click at [523, 182] on div at bounding box center [531, 177] width 64 height 294
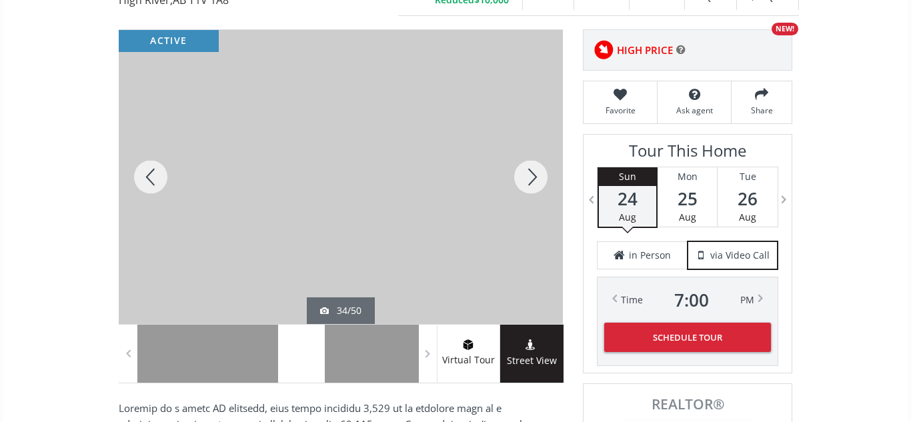
click at [523, 182] on div at bounding box center [531, 177] width 64 height 294
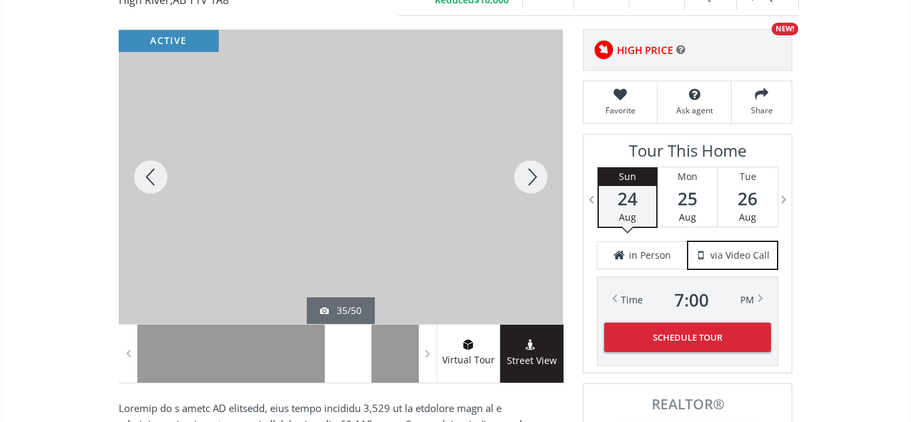
click at [523, 182] on div at bounding box center [531, 177] width 64 height 294
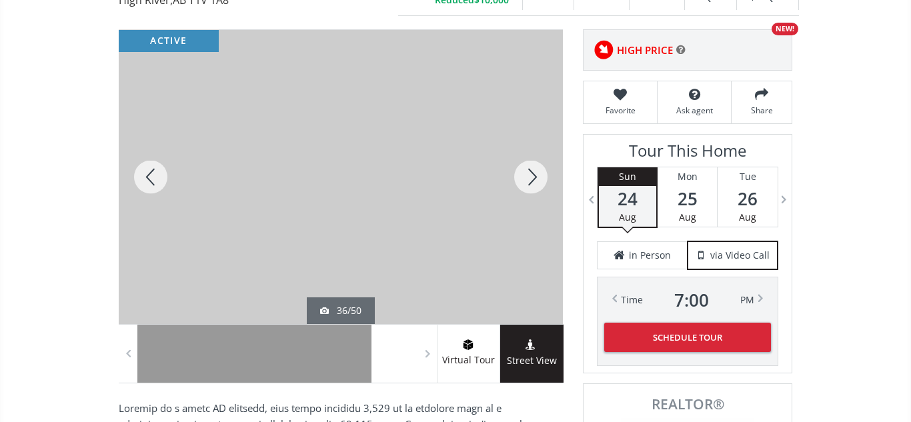
click at [523, 182] on div at bounding box center [531, 177] width 64 height 294
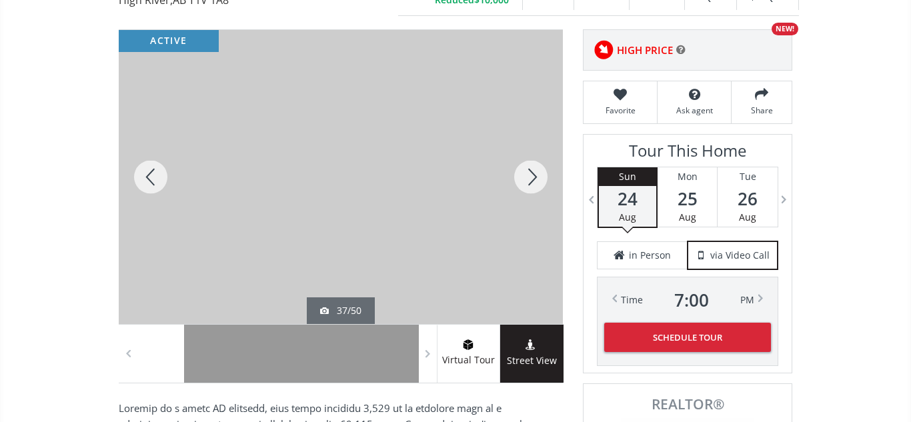
click at [523, 182] on div at bounding box center [531, 177] width 64 height 294
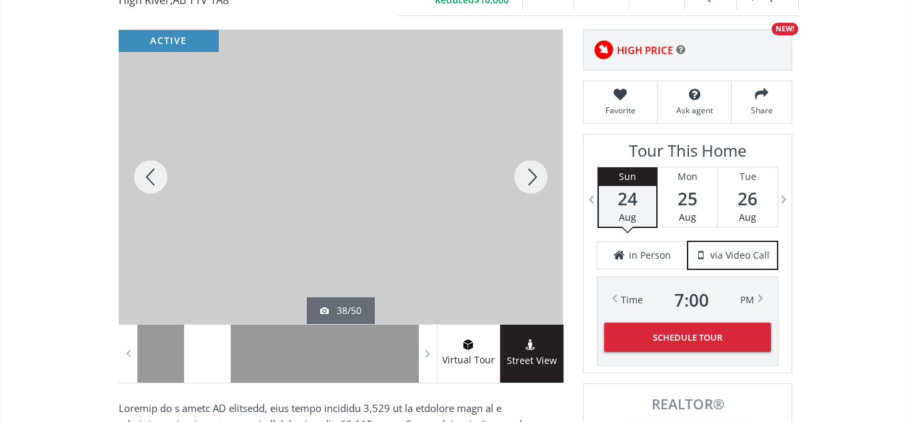
click at [523, 182] on div at bounding box center [531, 177] width 64 height 294
